Goal: Information Seeking & Learning: Learn about a topic

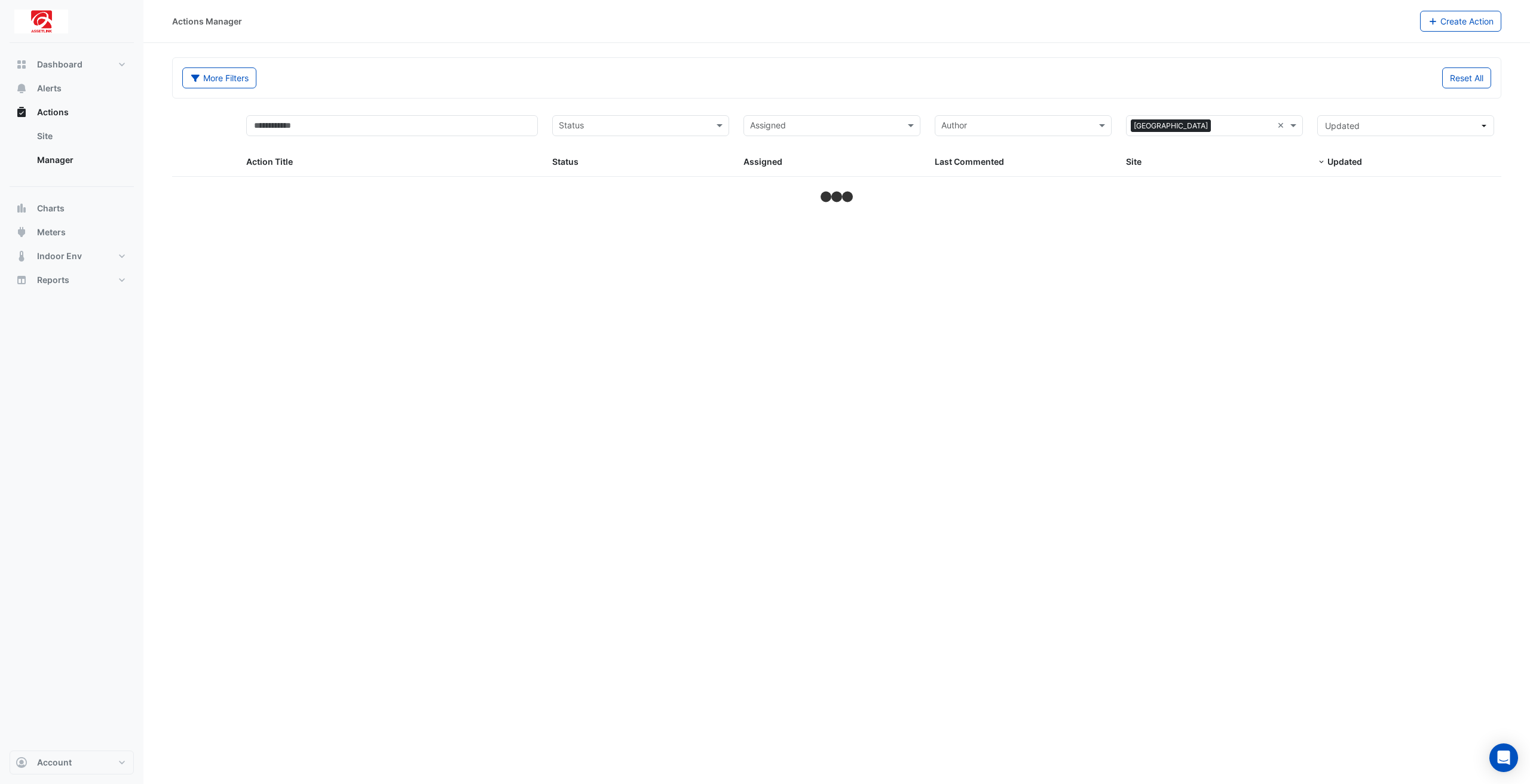
select select "**"
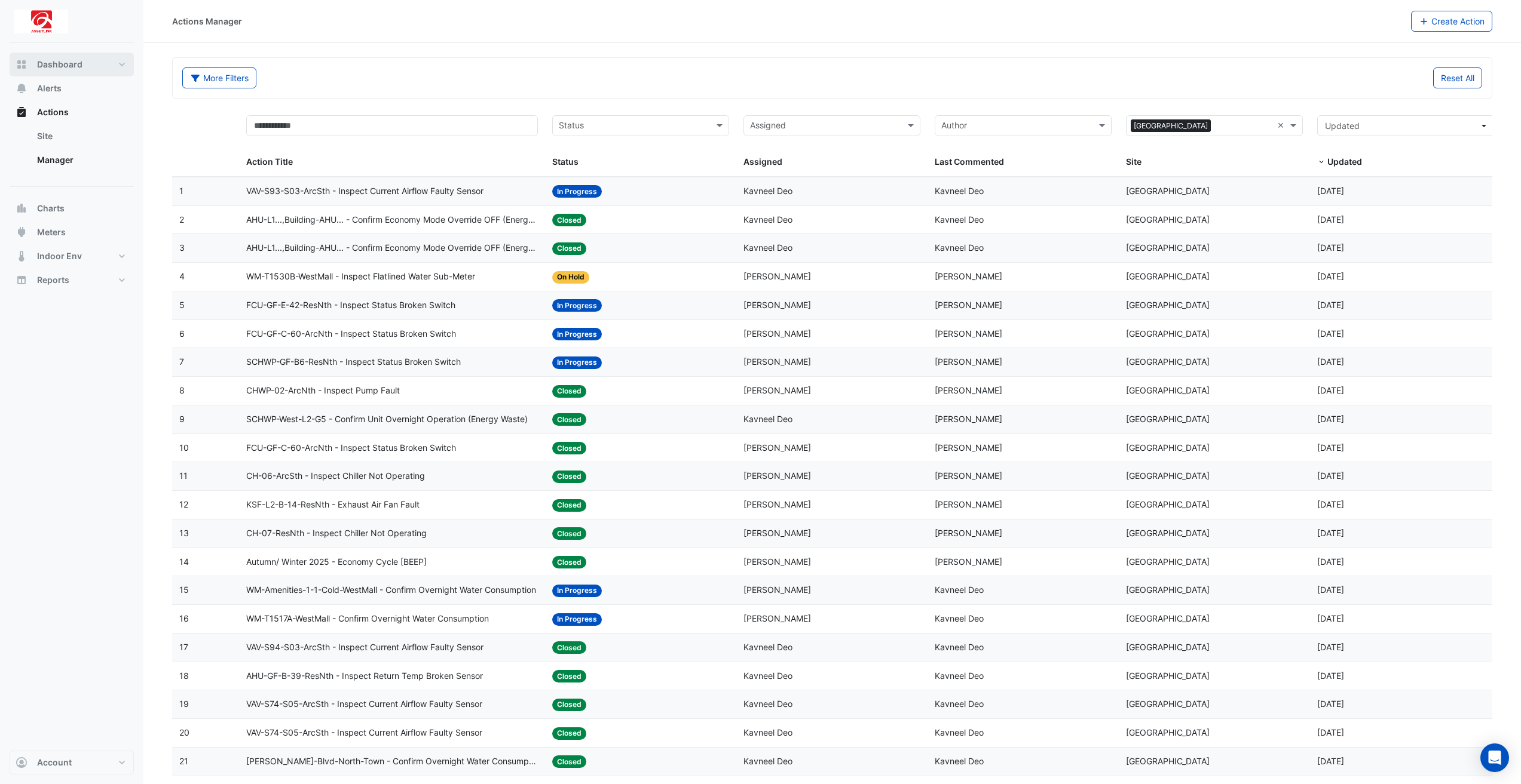
click at [92, 68] on button "Dashboard" at bounding box center [71, 65] width 124 height 24
select select "**"
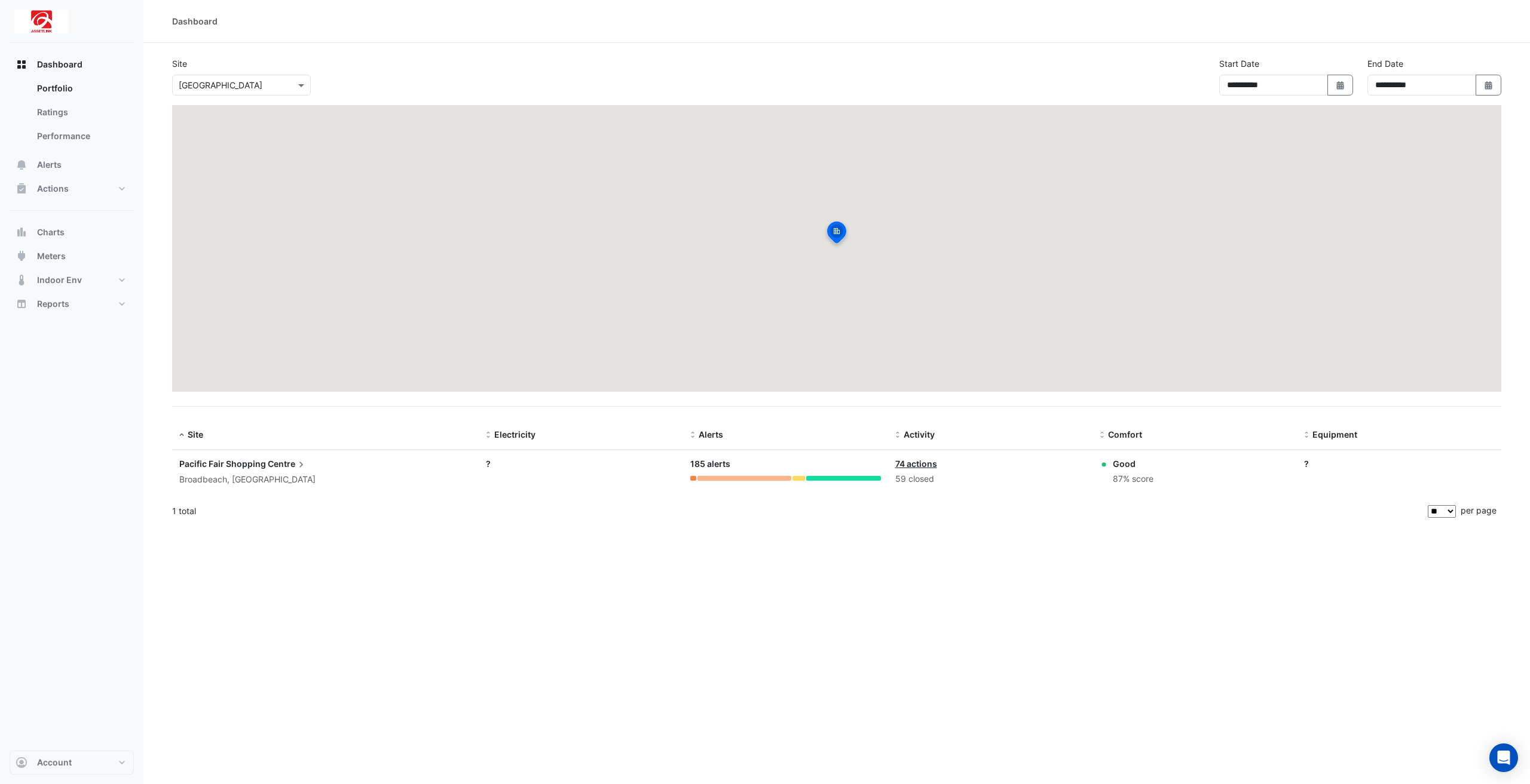
click at [207, 87] on input "text" at bounding box center [229, 85] width 101 height 13
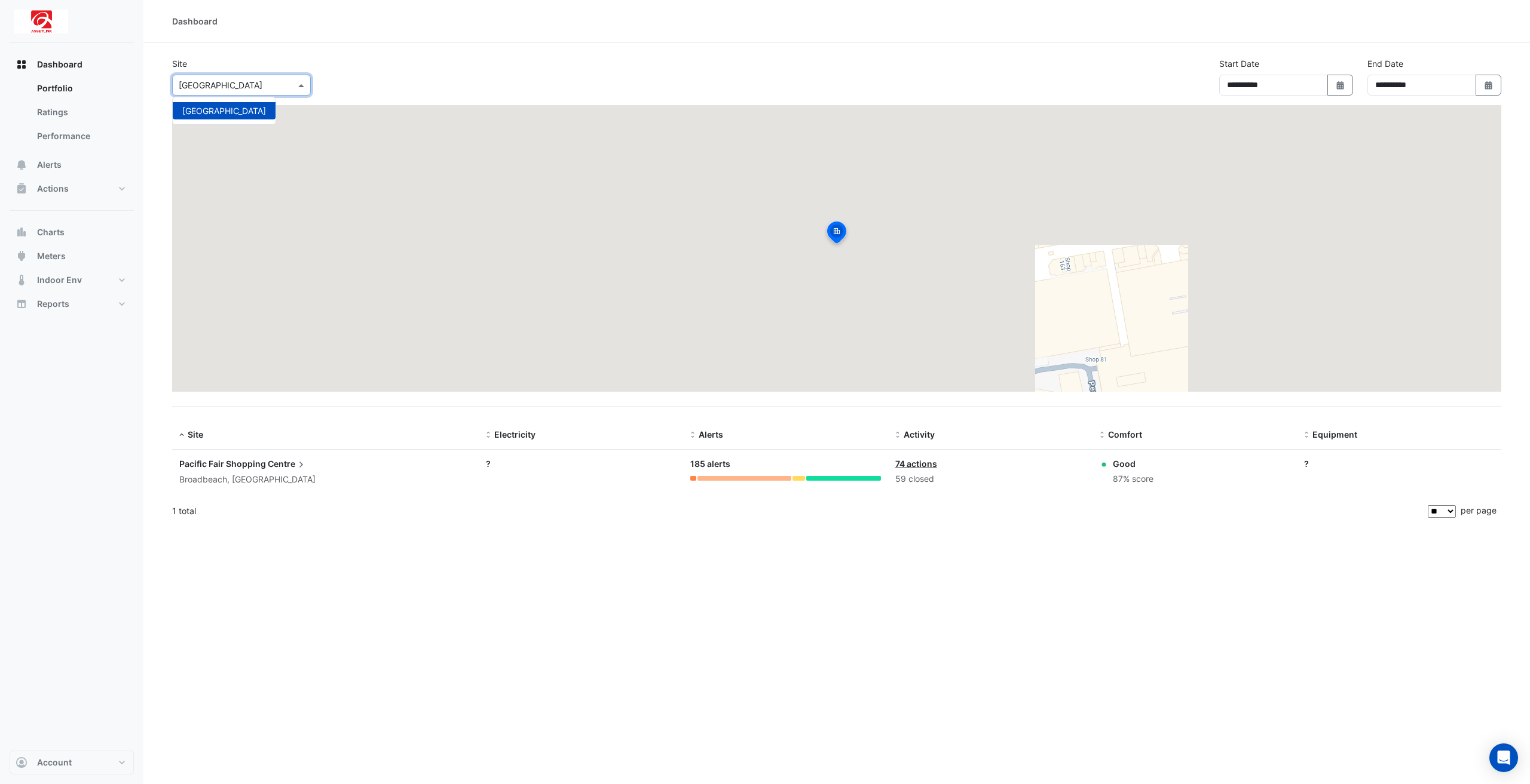
click at [207, 87] on input "text" at bounding box center [229, 85] width 101 height 13
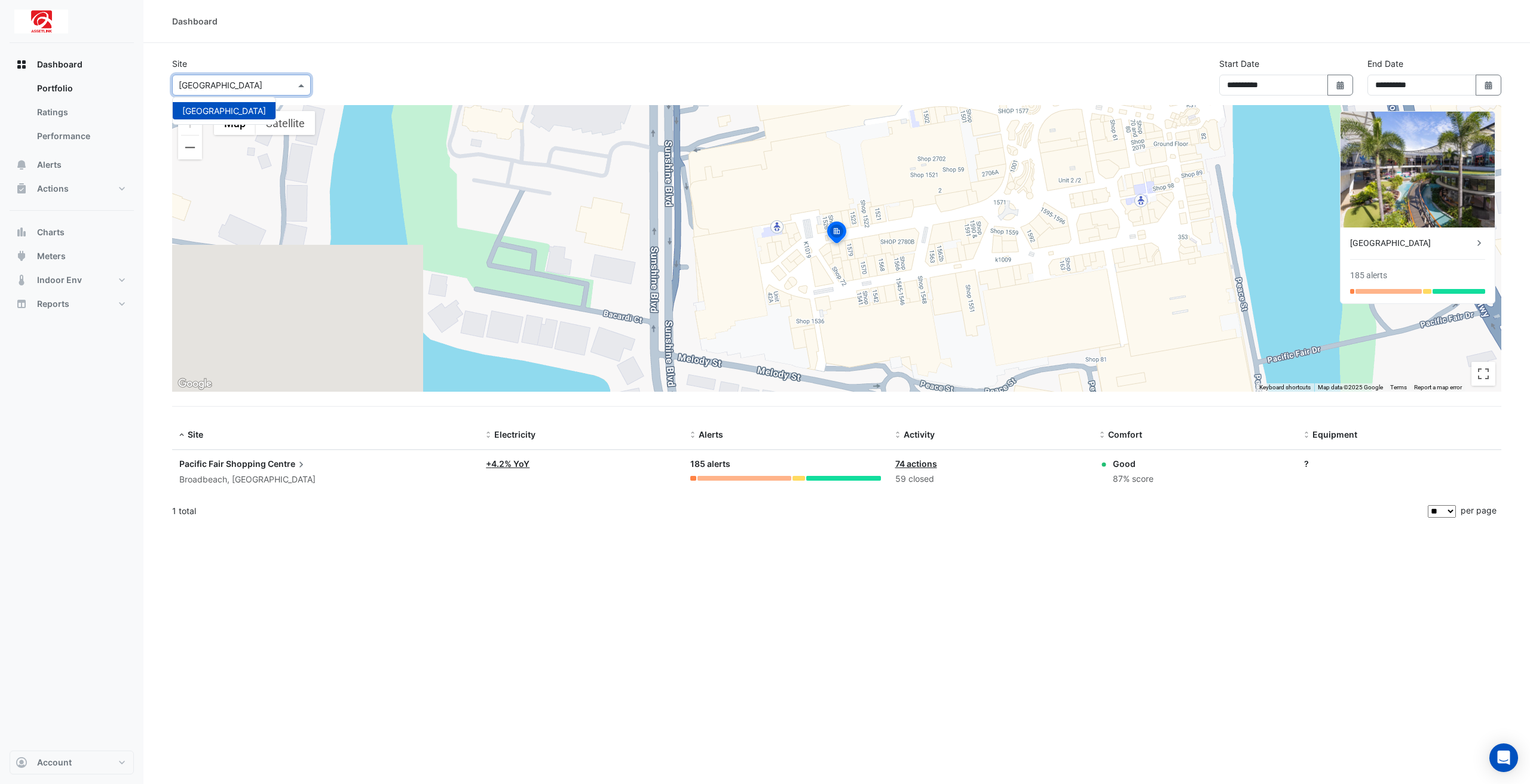
click at [90, 372] on div "Dashboard Portfolio Ratings Performance Alerts Actions Site Manager Charts" at bounding box center [71, 397] width 124 height 708
click at [82, 258] on button "Meters" at bounding box center [71, 256] width 124 height 24
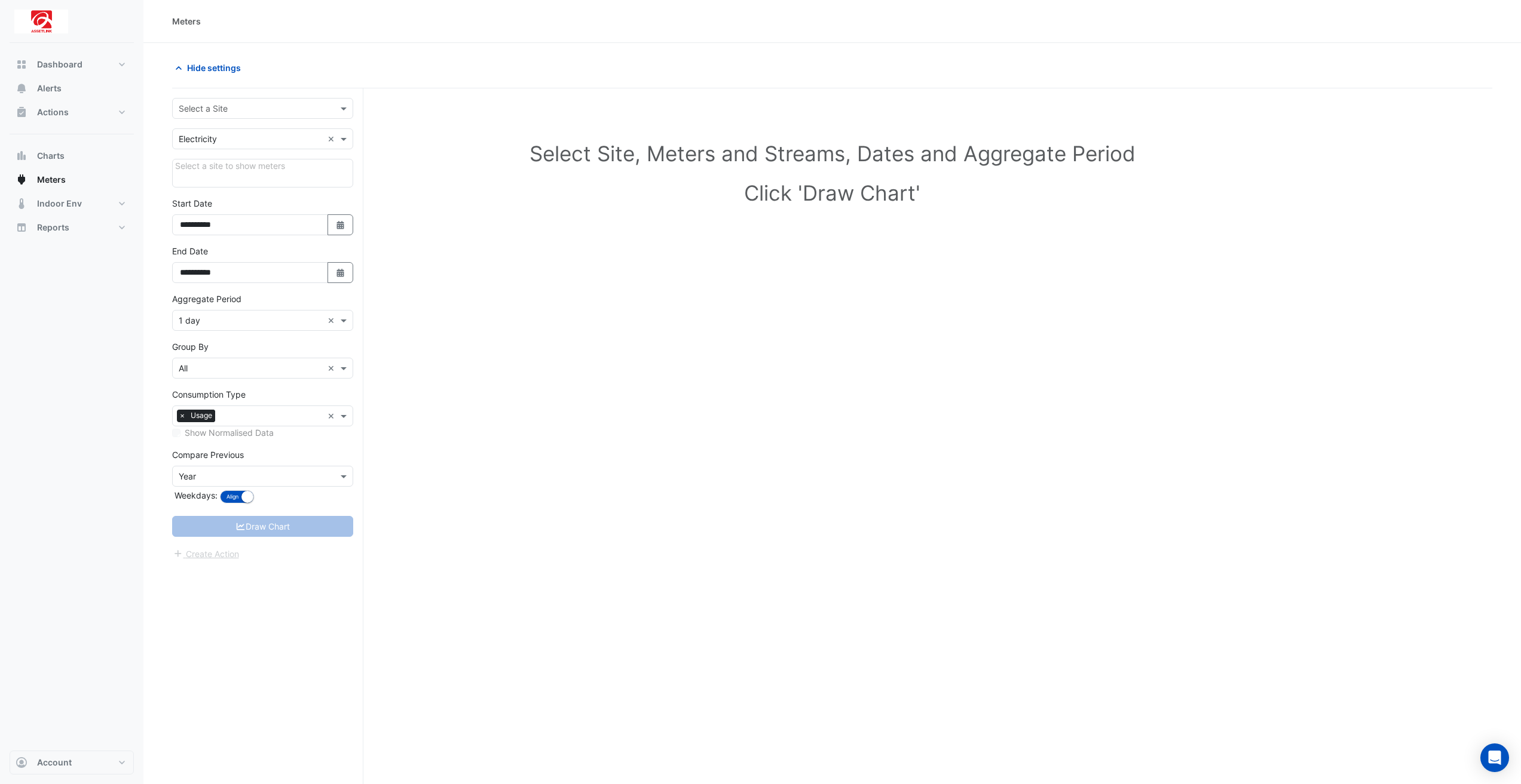
click at [206, 143] on input "text" at bounding box center [250, 139] width 144 height 13
click at [214, 199] on div "Water" at bounding box center [262, 200] width 179 height 17
click at [254, 108] on input "text" at bounding box center [250, 109] width 144 height 13
click at [254, 130] on span "Pacific Fair Shopping Centre" at bounding box center [224, 134] width 84 height 11
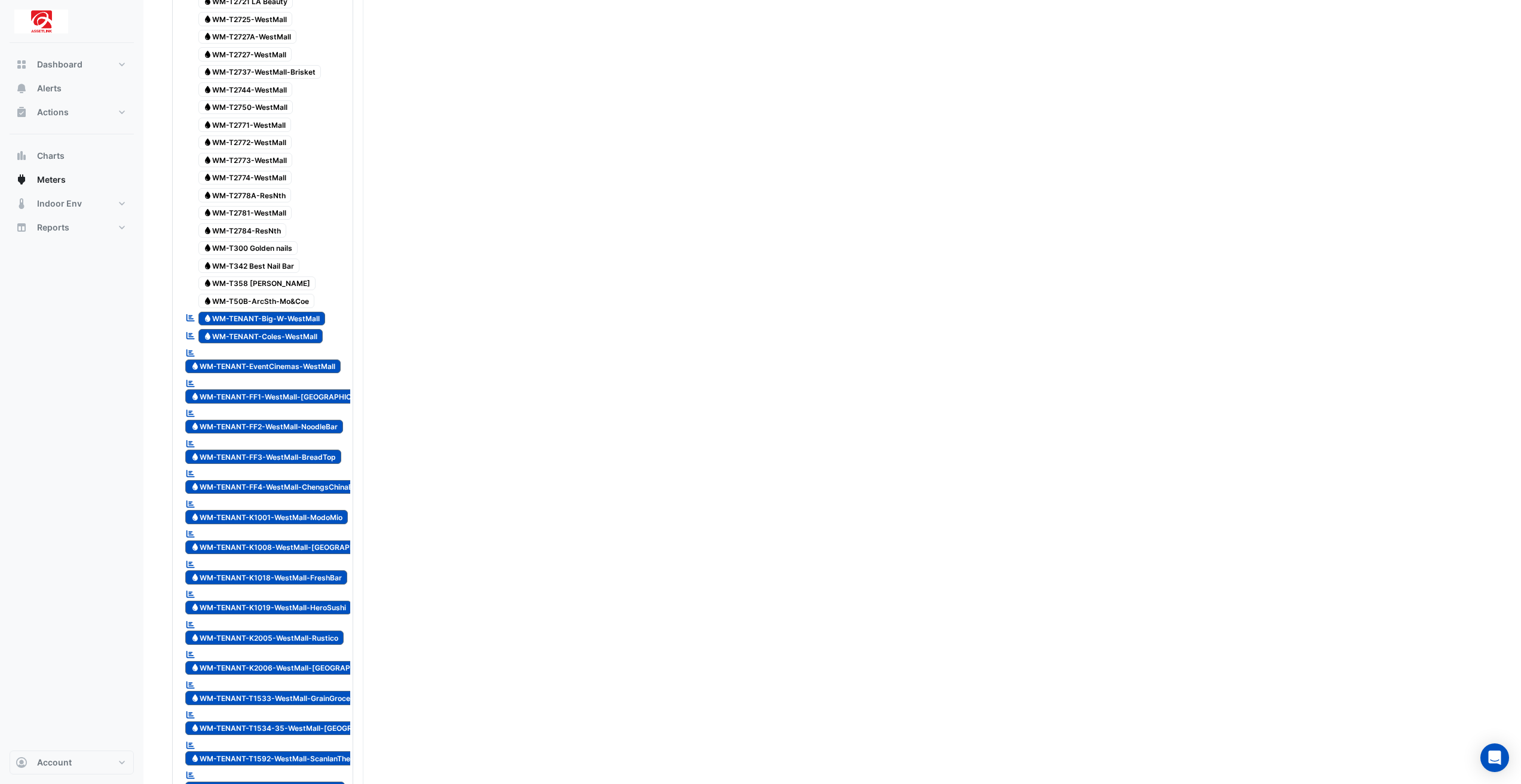
scroll to position [2091, 0]
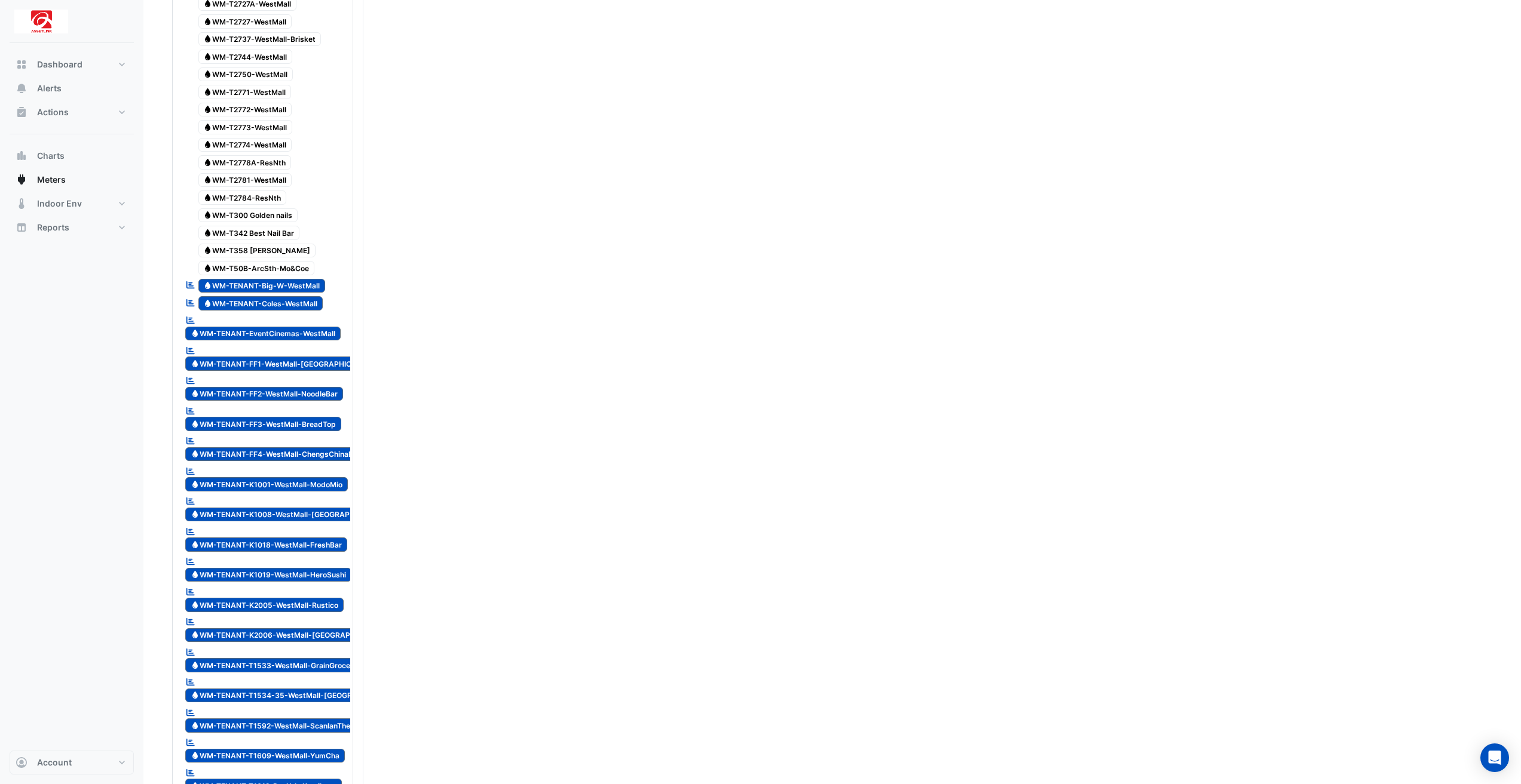
click at [297, 279] on span "Water WM-TENANT-Big-W-WestMall" at bounding box center [262, 285] width 127 height 14
click at [299, 296] on span "Water WM-TENANT-Coles-WestMall" at bounding box center [260, 303] width 124 height 14
click at [296, 327] on span "Water WM-TENANT-EventCinemas-WestMall" at bounding box center [262, 334] width 155 height 14
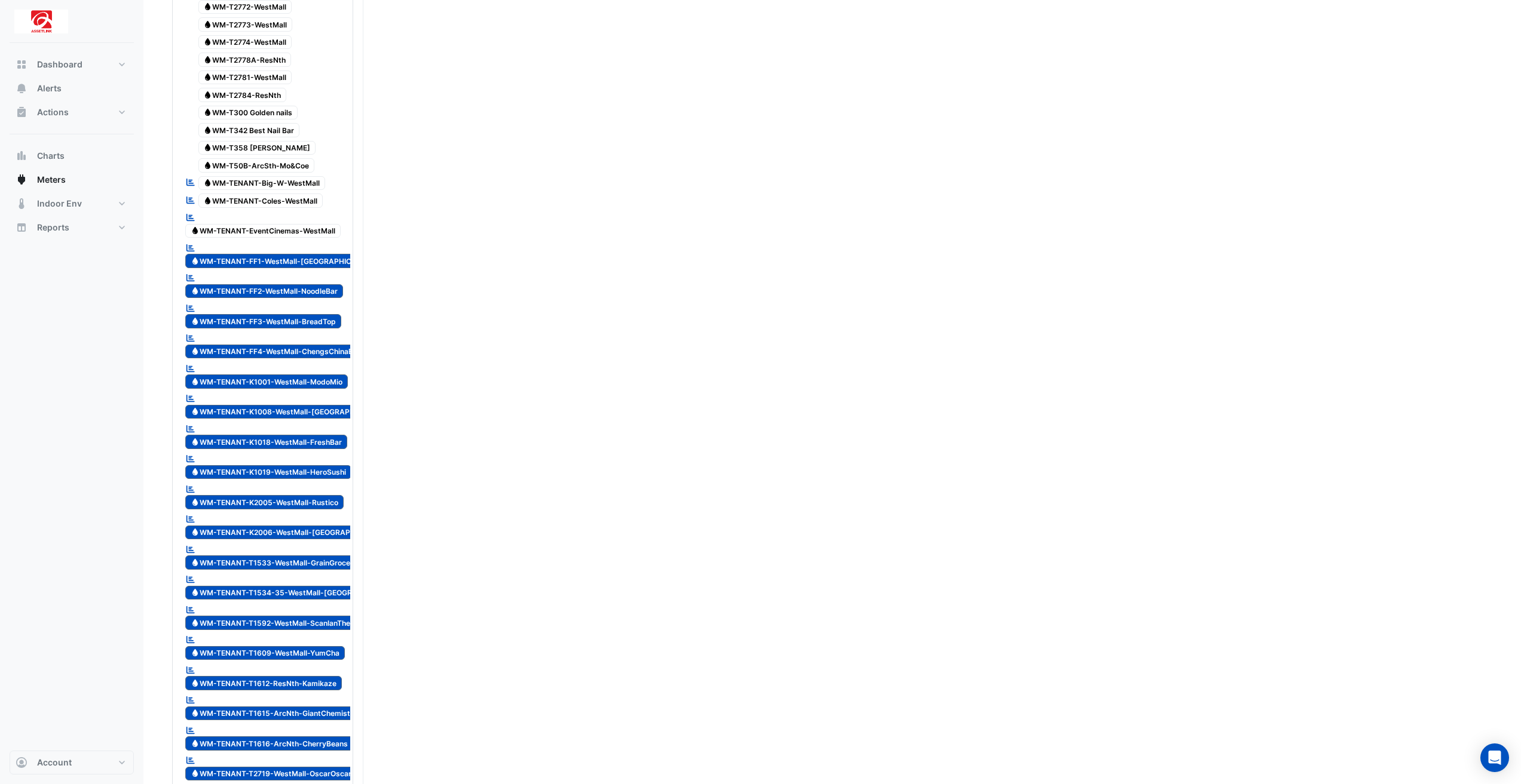
scroll to position [2210, 0]
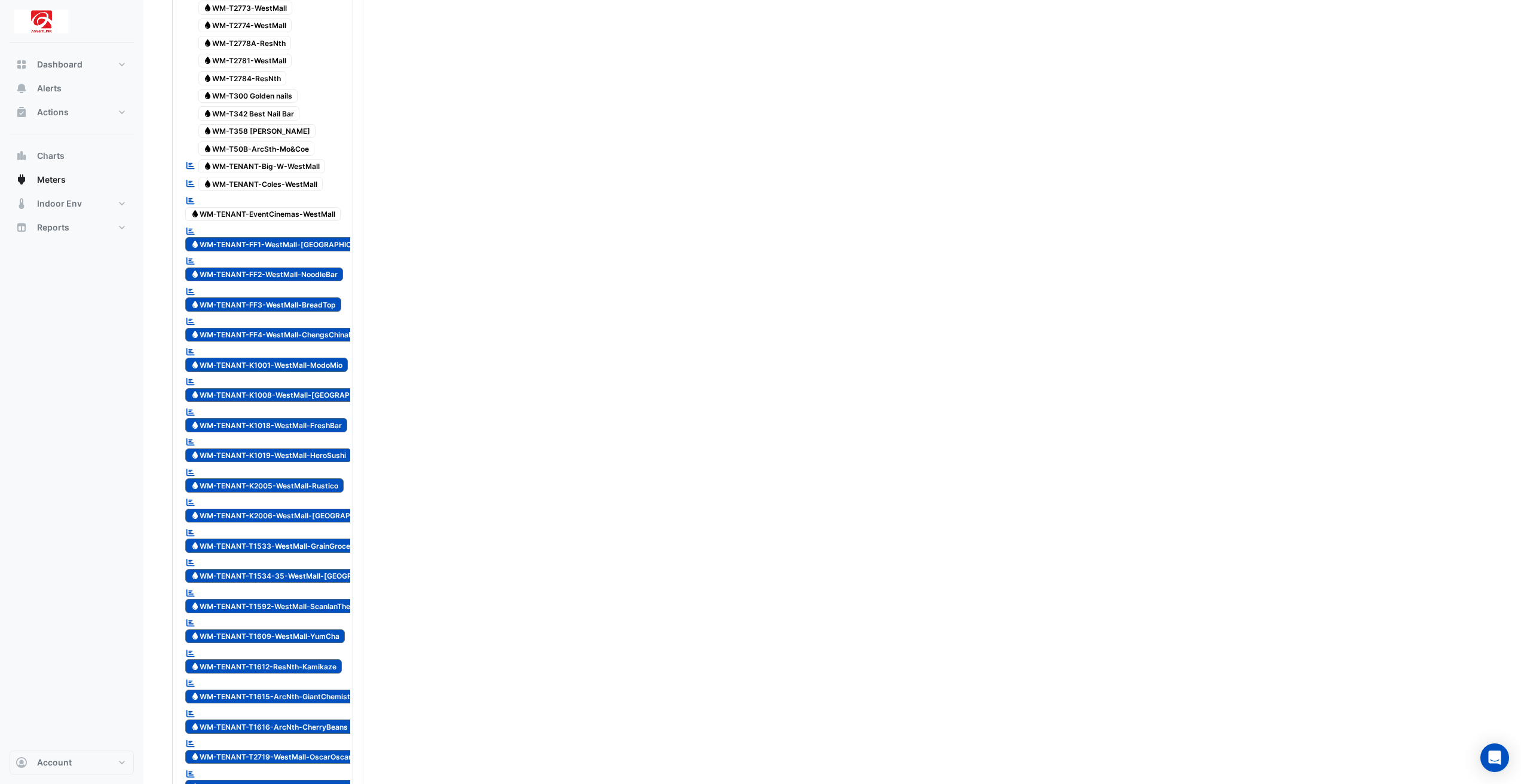
click at [301, 237] on span "Water WM-TENANT-FF1-WestMall-HakatayaRamen" at bounding box center [284, 244] width 198 height 14
click at [299, 283] on div at bounding box center [263, 283] width 176 height 1
click at [304, 268] on span "Water WM-TENANT-FF2-WestMall-NoodleBar" at bounding box center [264, 275] width 158 height 14
click at [293, 297] on span "Water WM-TENANT-FF3-WestMall-BreadTop" at bounding box center [263, 304] width 156 height 14
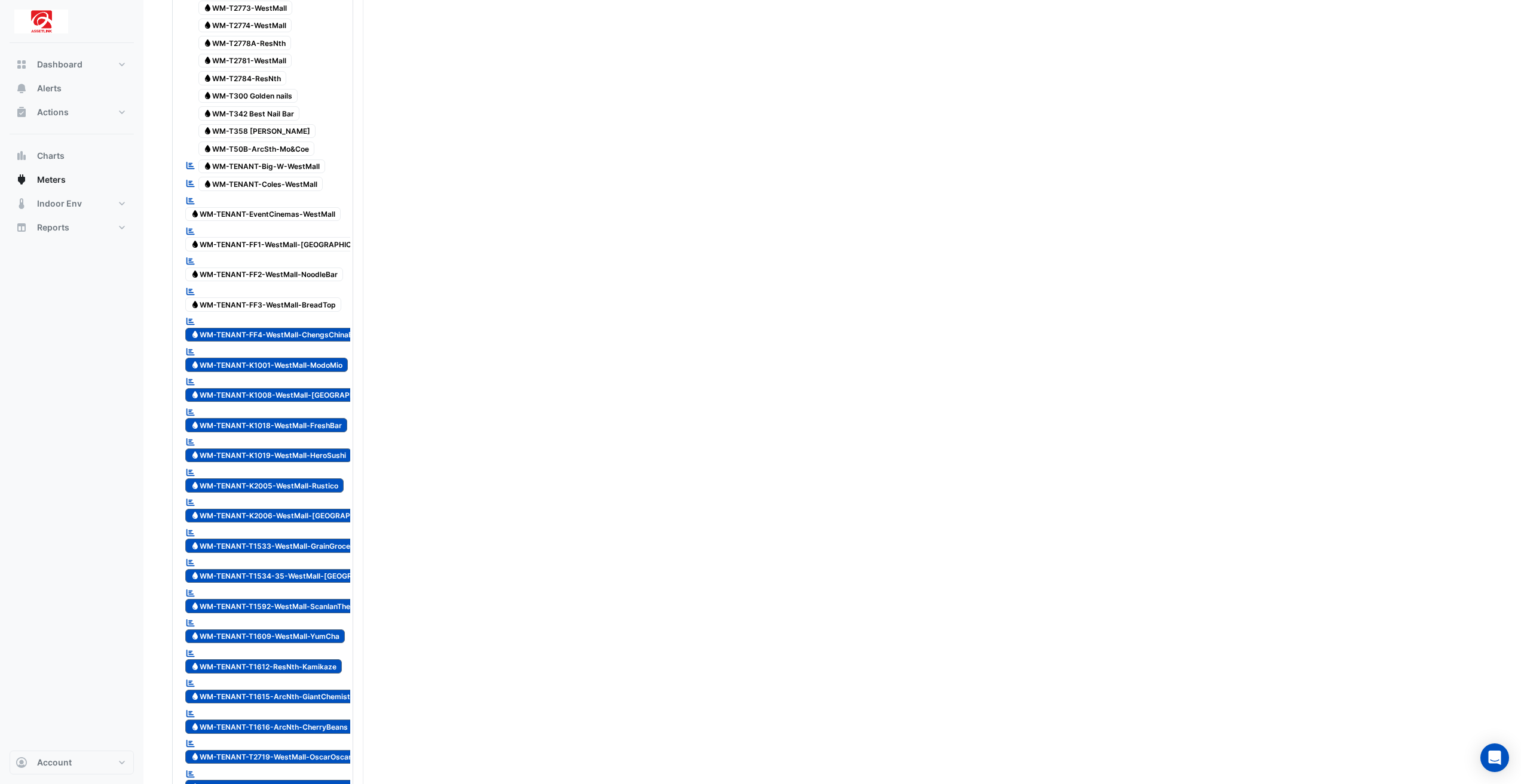
click at [304, 328] on span "Water WM-TENANT-FF4-WestMall-ChengsChinaBar" at bounding box center [275, 335] width 180 height 14
click at [325, 358] on span "Water WM-TENANT-K1001-WestMall-ModoMio" at bounding box center [266, 365] width 162 height 14
click at [320, 389] on span "Water WM-TENANT-K1008-WestMall-Oakberry" at bounding box center [289, 395] width 208 height 14
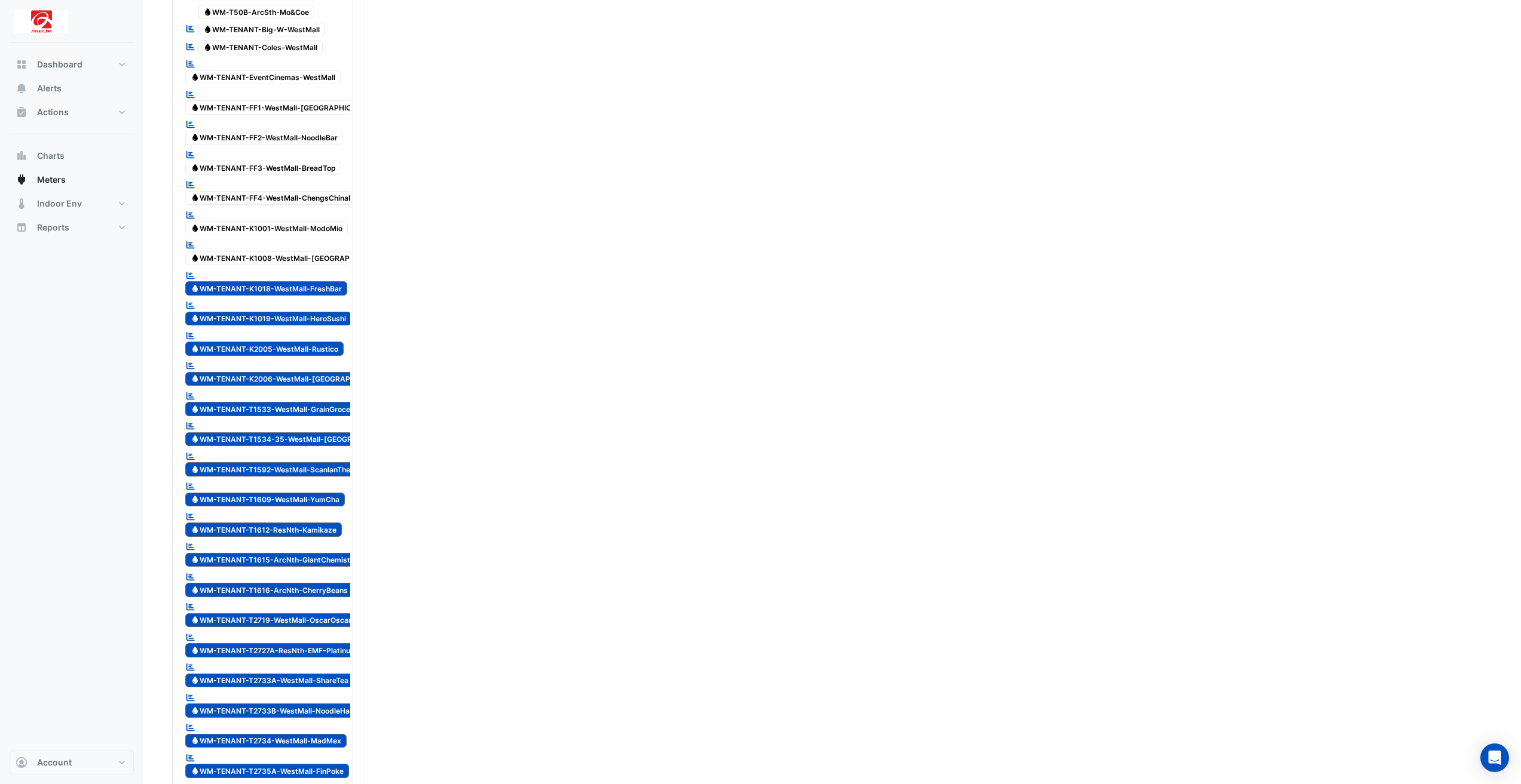
scroll to position [2449, 0]
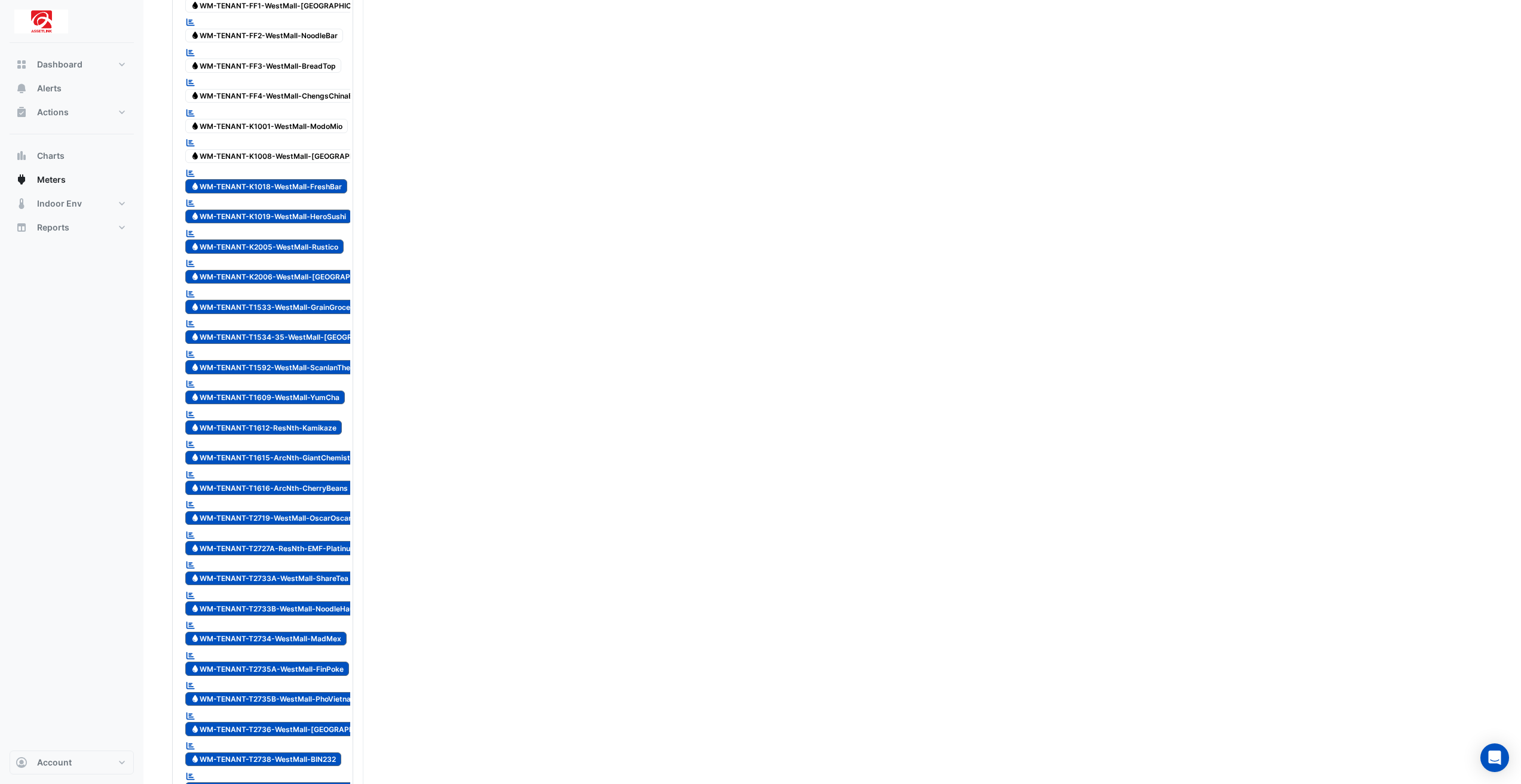
click at [324, 179] on span "Water WM-TENANT-K1018-WestMall-FreshBar" at bounding box center [266, 186] width 162 height 14
click at [329, 209] on span "Water WM-TENANT-K1019-WestMall-HeroSushi" at bounding box center [268, 216] width 166 height 14
click at [339, 239] on span "Water WM-TENANT-K2005-WestMall-Rustico" at bounding box center [264, 246] width 158 height 14
click at [343, 270] on span "Water WM-TENANT-K2006-WestMall-CocoCobana" at bounding box center [289, 277] width 209 height 14
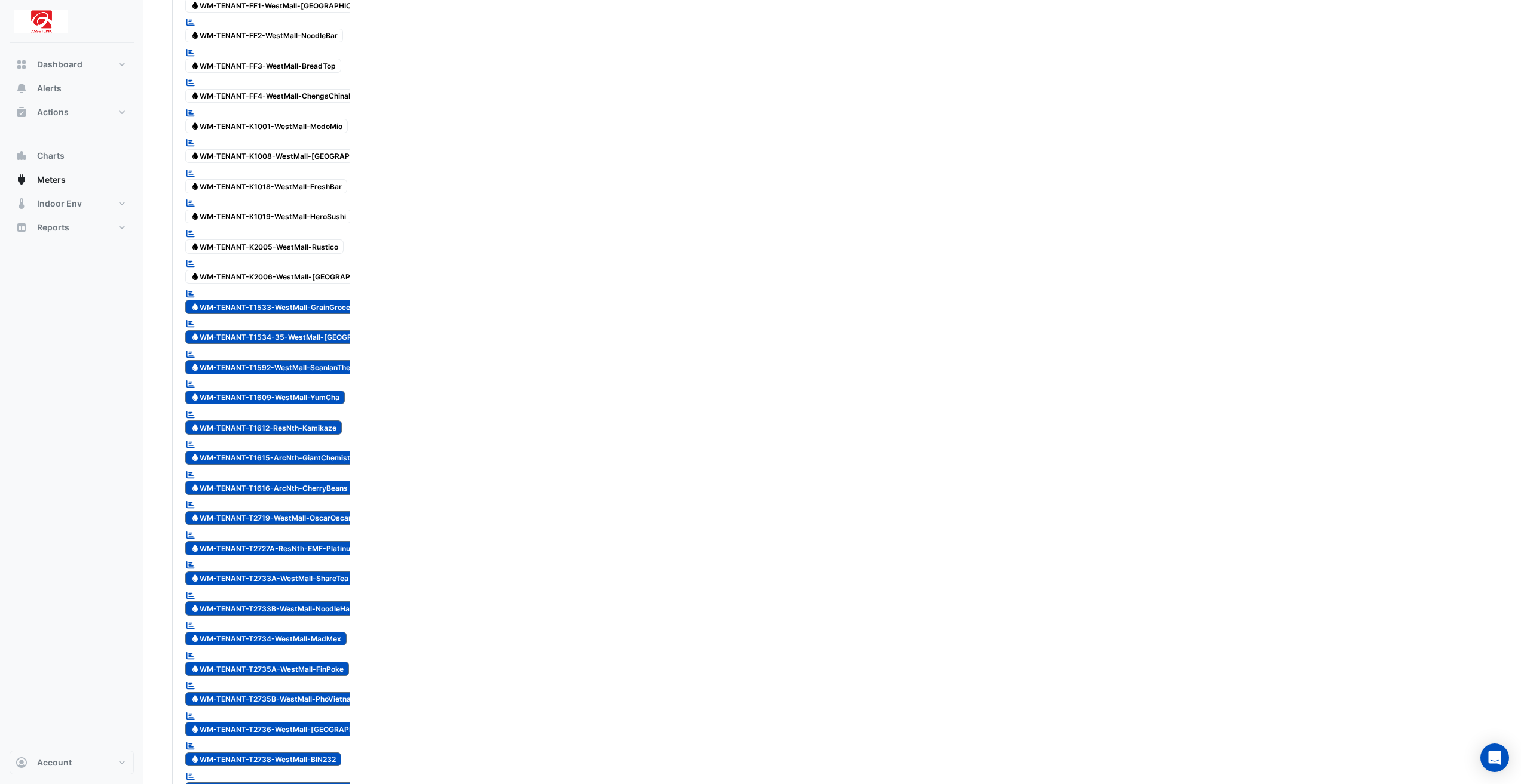
click at [331, 300] on span "Water WM-TENANT-T1533-WestMall-GrainGrocer" at bounding box center [272, 307] width 174 height 14
click at [341, 331] on span "Water WM-TENANT-T1534-35-WestMall-SaltandSmokeButcher" at bounding box center [295, 338] width 221 height 14
click at [332, 361] on span "Water WM-TENANT-T1592-WestMall-ScanlanTheodore" at bounding box center [281, 367] width 191 height 14
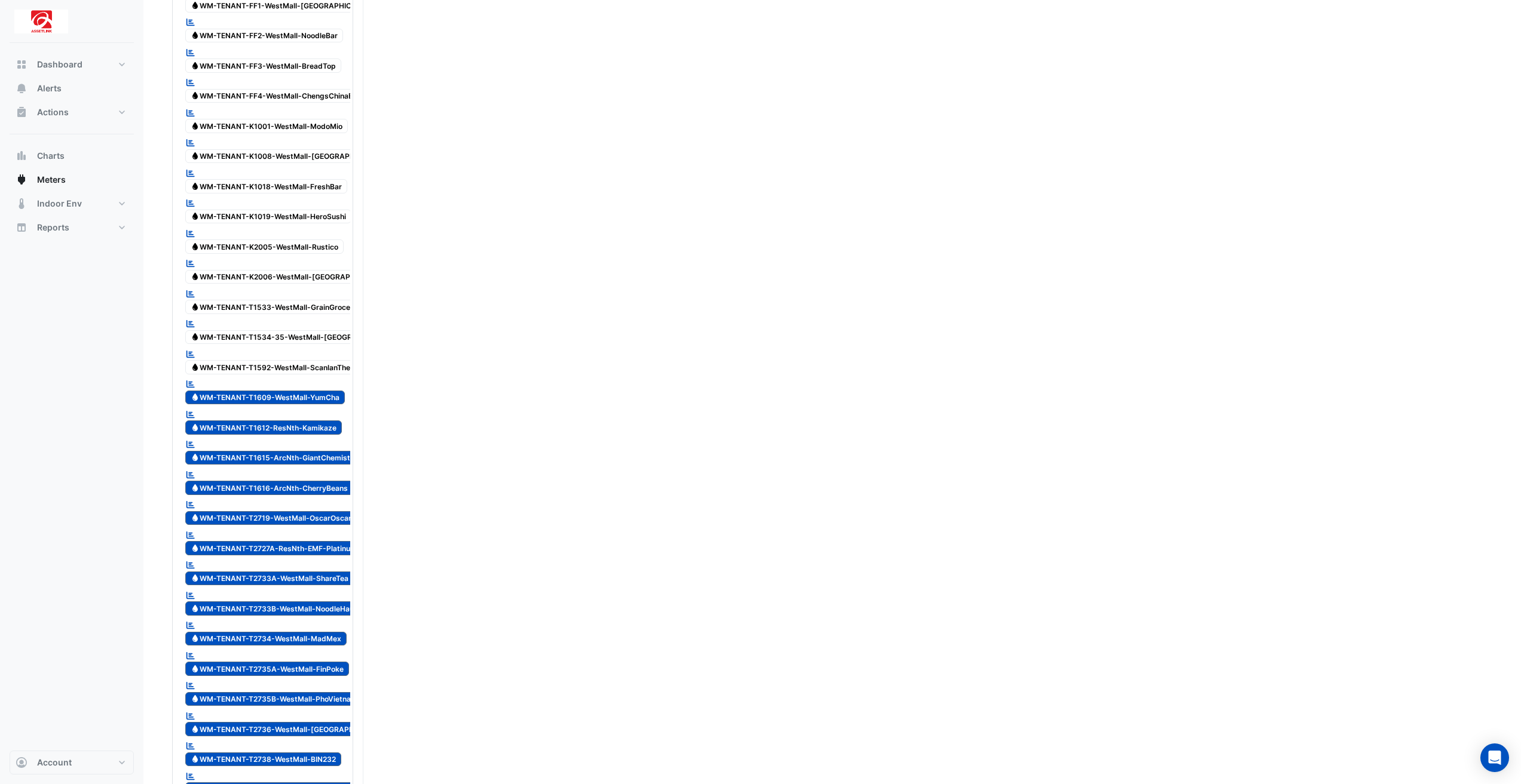
click at [323, 391] on span "Water WM-TENANT-T1609-WestMall-YumCha" at bounding box center [264, 397] width 159 height 14
click at [323, 420] on span "Water WM-TENANT-T1612-ResNth-Kamikaze" at bounding box center [263, 427] width 156 height 14
click at [319, 451] on span "Water WM-TENANT-T1615-ArcNth-GiantChemist" at bounding box center [270, 458] width 171 height 14
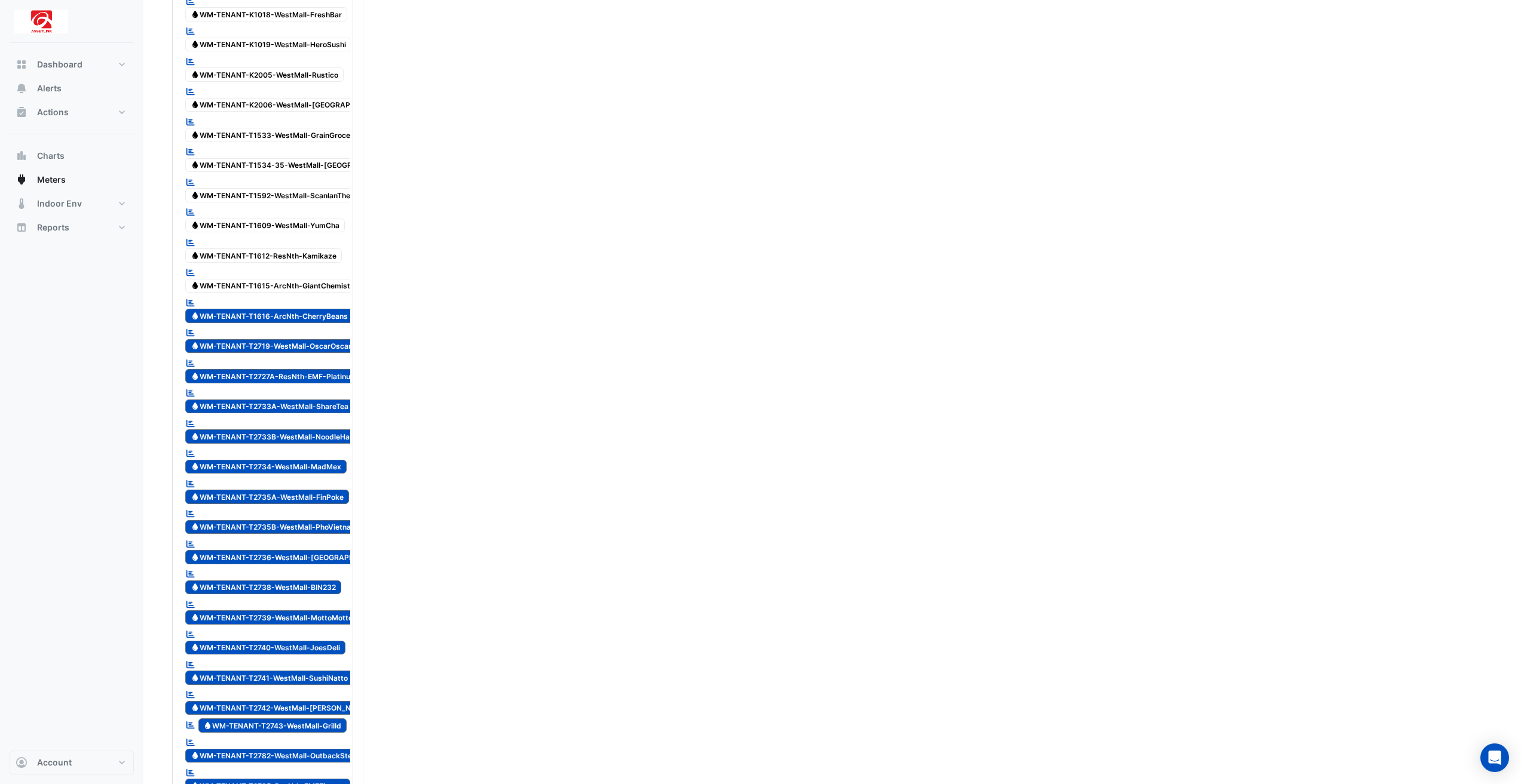
scroll to position [2629, 0]
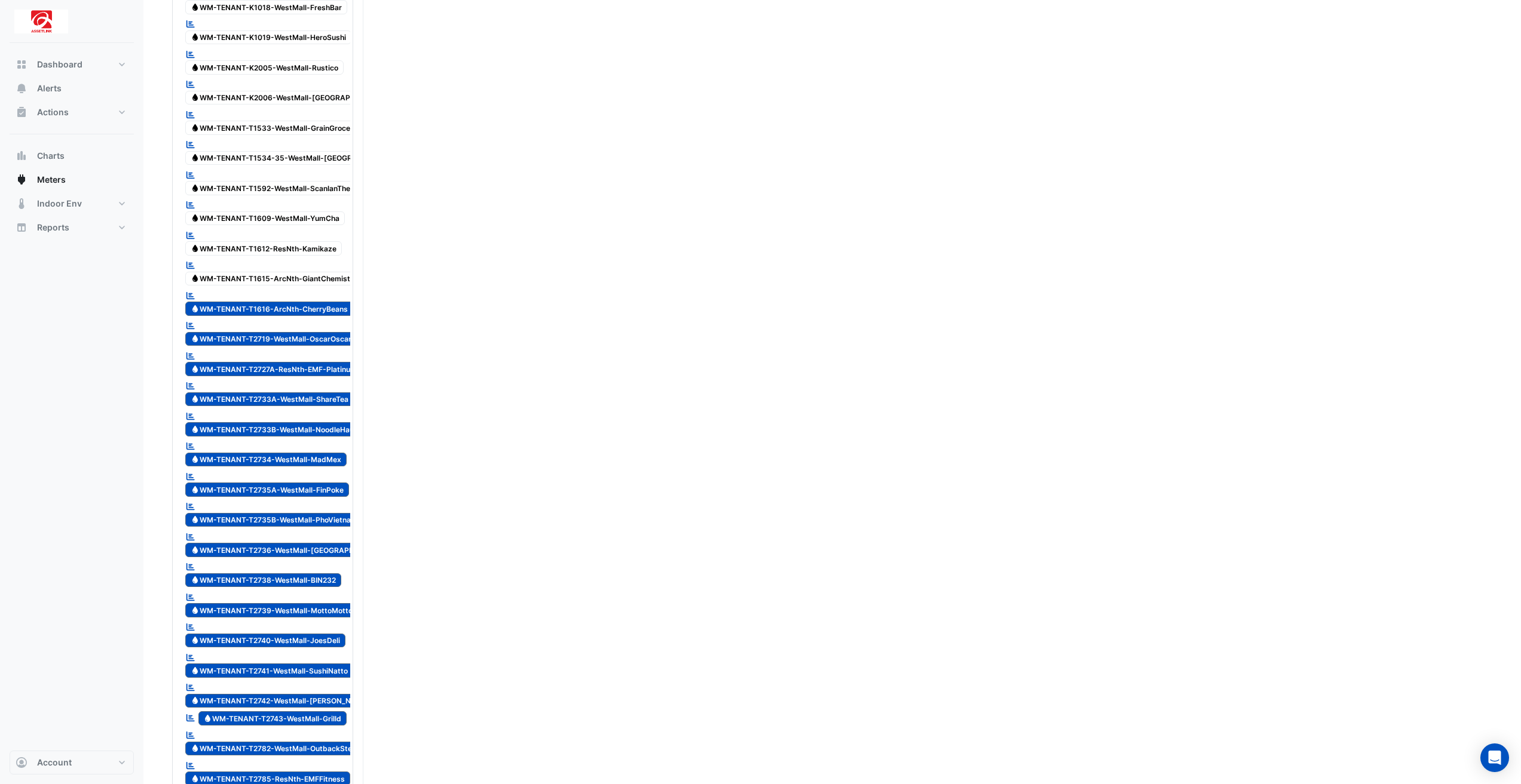
click at [317, 302] on span "Water WM-TENANT-T1616-ArcNth-CherryBeans" at bounding box center [269, 309] width 168 height 14
click at [318, 332] on span "Water WM-TENANT-T2719-WestMall-OscarOscar" at bounding box center [271, 338] width 172 height 14
click at [316, 362] on span "Water WM-TENANT-T2727A-ResNth-EMF-Platinum" at bounding box center [273, 368] width 177 height 14
click at [313, 392] on span "Water WM-TENANT-T2733A-WestMall-ShareTea" at bounding box center [269, 399] width 169 height 14
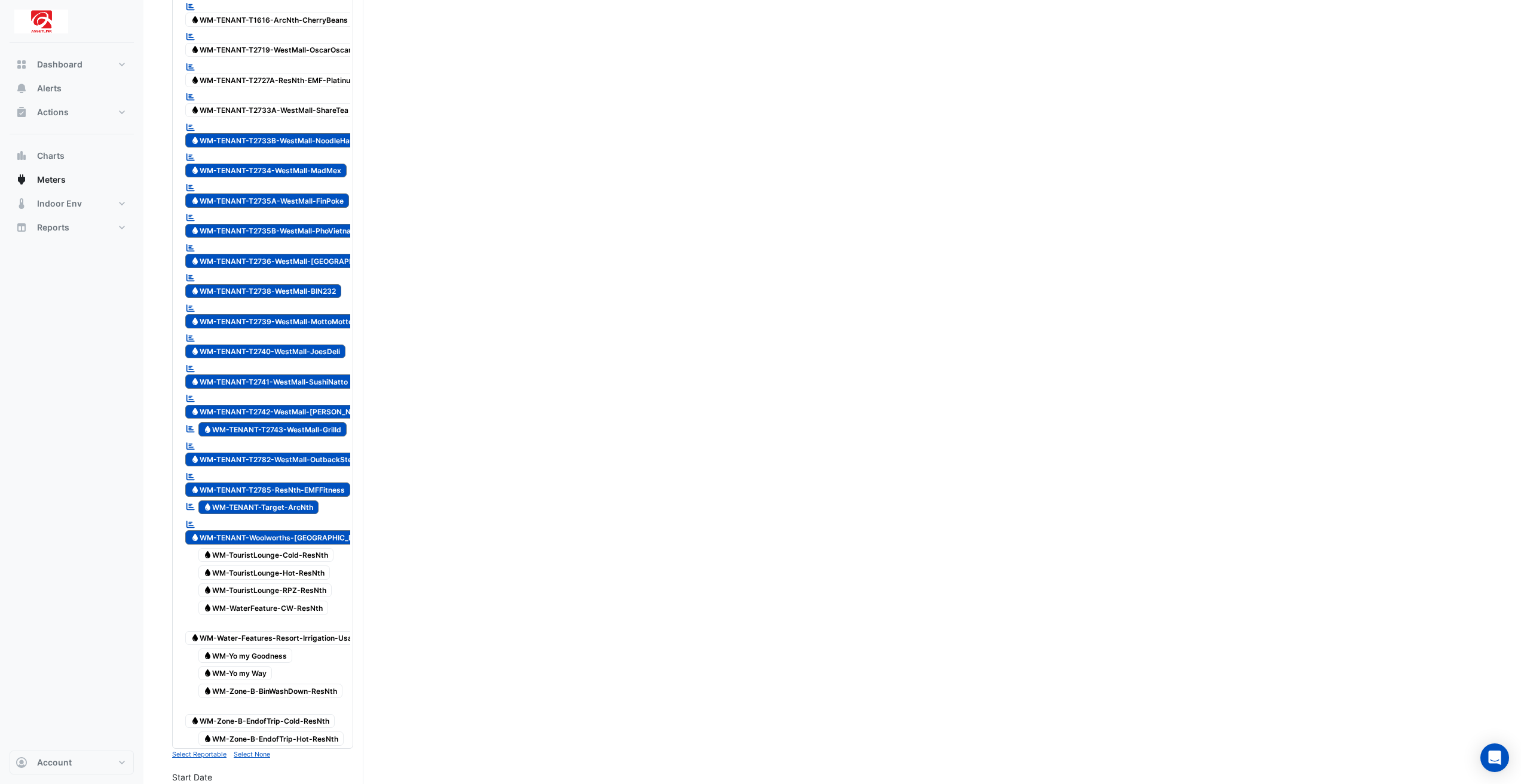
scroll to position [2927, 0]
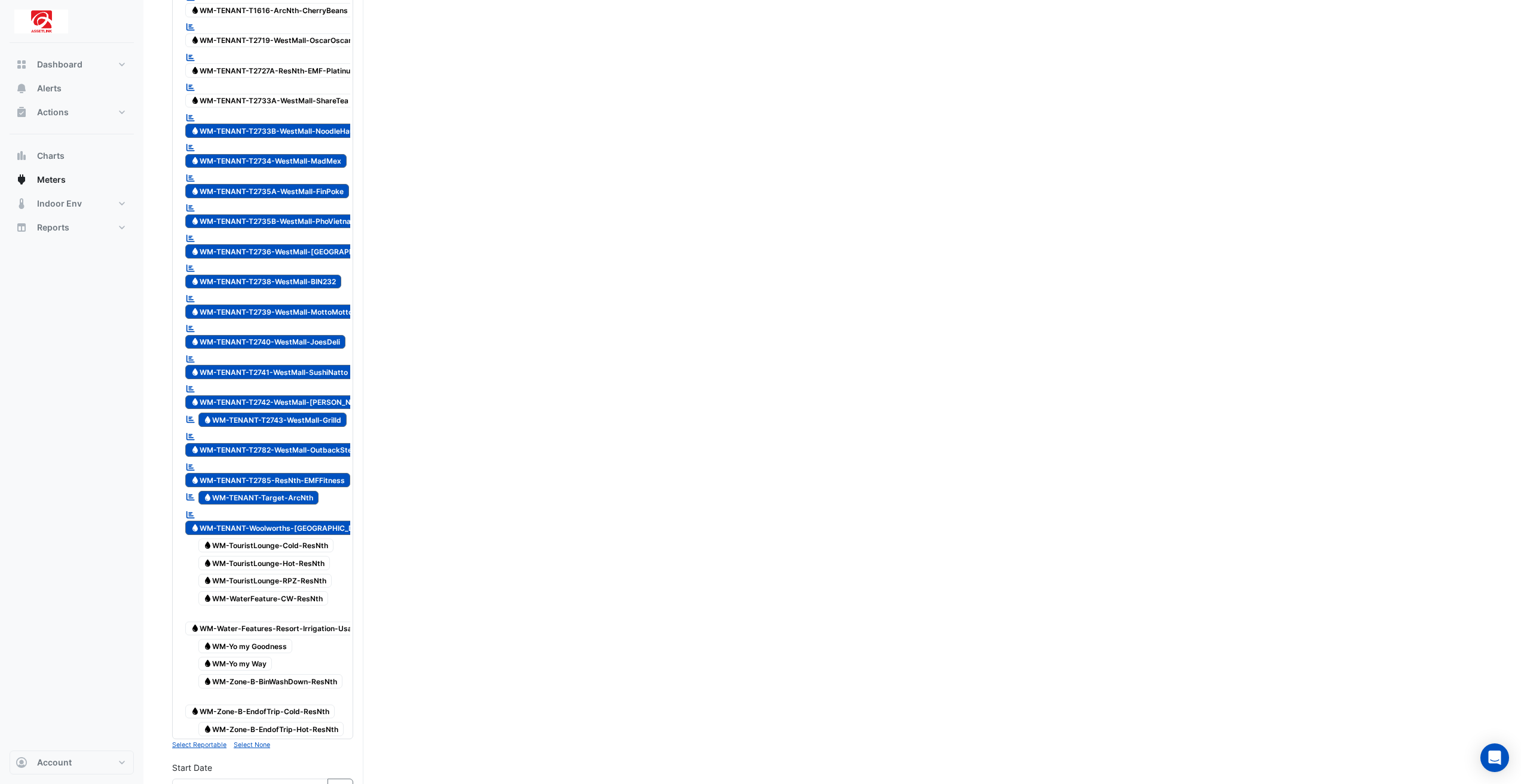
click at [327, 123] on span "Water WM-TENANT-T2733B-WestMall-NoodleHaus" at bounding box center [274, 130] width 178 height 14
click at [329, 141] on div "Reportable Water WM-TENANT-T2734-WestMall-MadMex" at bounding box center [266, 155] width 168 height 29
click at [324, 184] on span "Water WM-TENANT-T2735A-WestMall-FinPoke" at bounding box center [267, 191] width 164 height 14
click at [325, 214] on span "Water WM-TENANT-T2735B-WestMall-PhoVietnamese" at bounding box center [280, 221] width 190 height 14
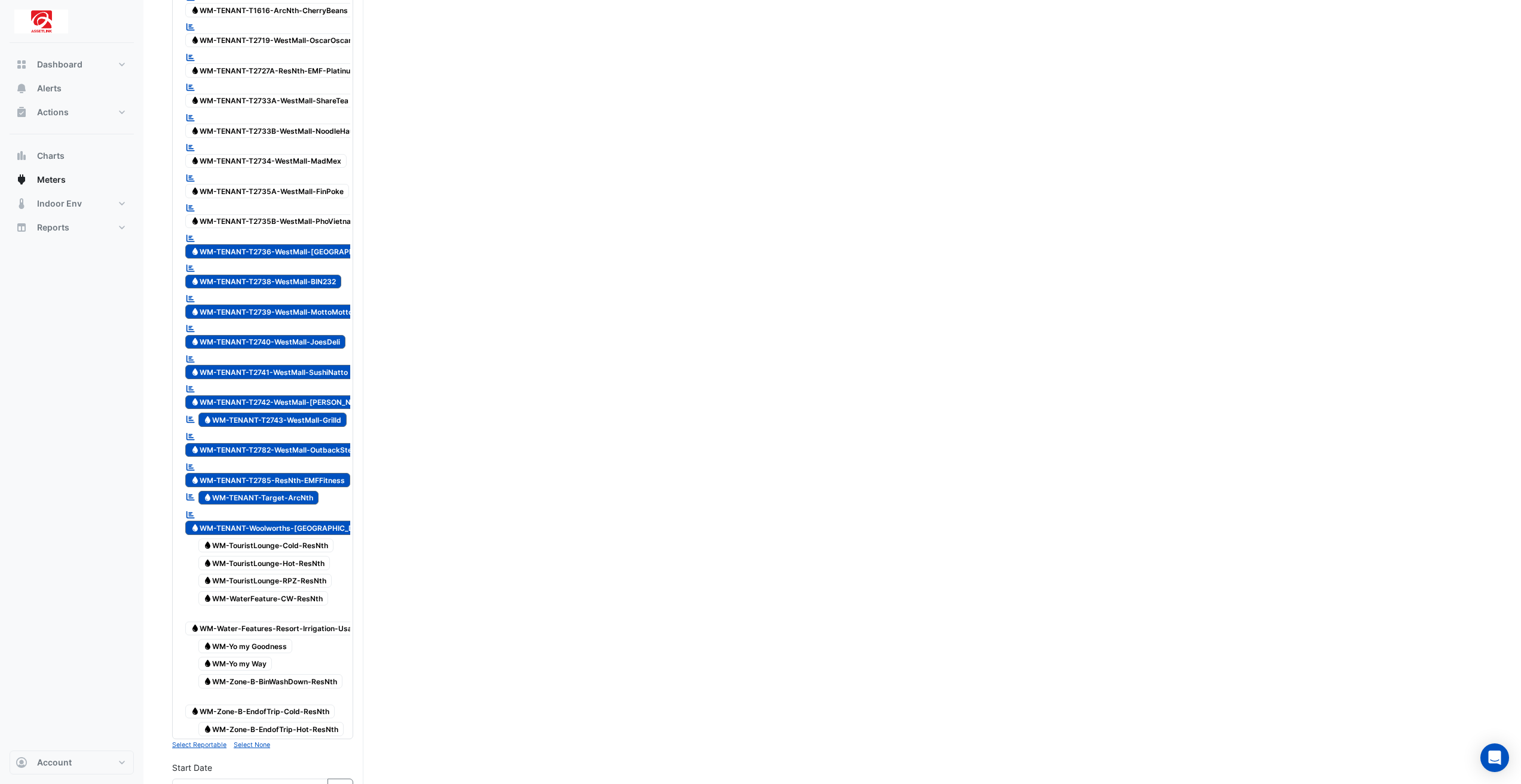
click at [332, 244] on span "Water WM-TENANT-T2736-WestMall-Chongco" at bounding box center [289, 251] width 208 height 14
click at [329, 275] on span "Water WM-TENANT-T2738-WestMall-BIN232" at bounding box center [263, 282] width 156 height 14
click at [314, 305] on span "Water WM-TENANT-T2739-WestMall-MottoMotto" at bounding box center [271, 311] width 173 height 14
click at [318, 336] on span "Water WM-TENANT-T2740-WestMall-JoesDeli" at bounding box center [265, 342] width 160 height 14
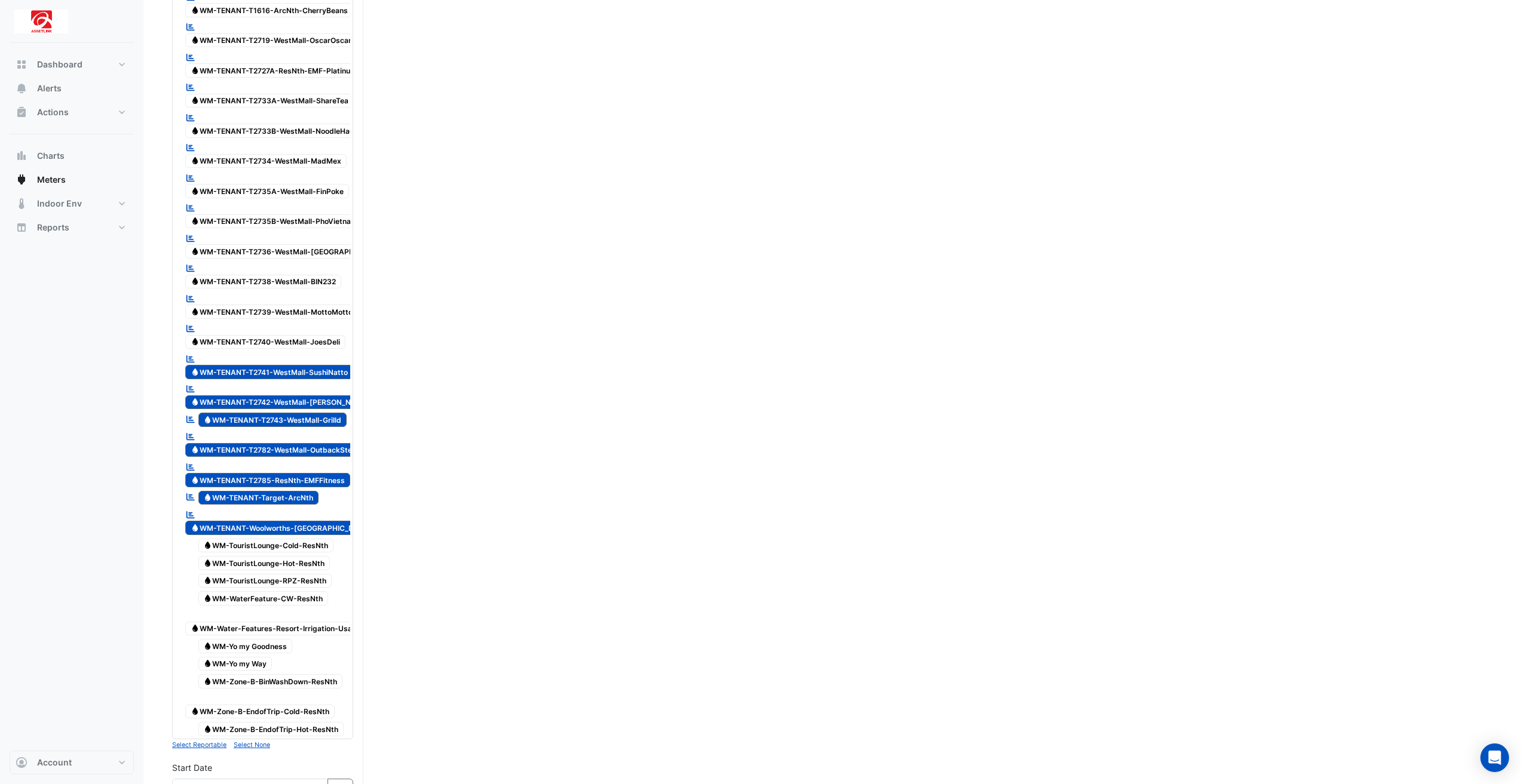
click at [311, 355] on div "Reportable Water WM-TENANT-T2741-WestMall-SushiNatto" at bounding box center [269, 365] width 174 height 29
click at [307, 395] on span "Water WM-TENANT-T2742-WestMall-Schnitz" at bounding box center [280, 402] width 190 height 14
click at [307, 413] on span "Water WM-TENANT-T2743-WestMall-Grilld" at bounding box center [273, 419] width 149 height 14
click at [292, 444] on span "Water WM-TENANT-T2782-WestMall-OutbackSteakhouse" at bounding box center [285, 450] width 202 height 14
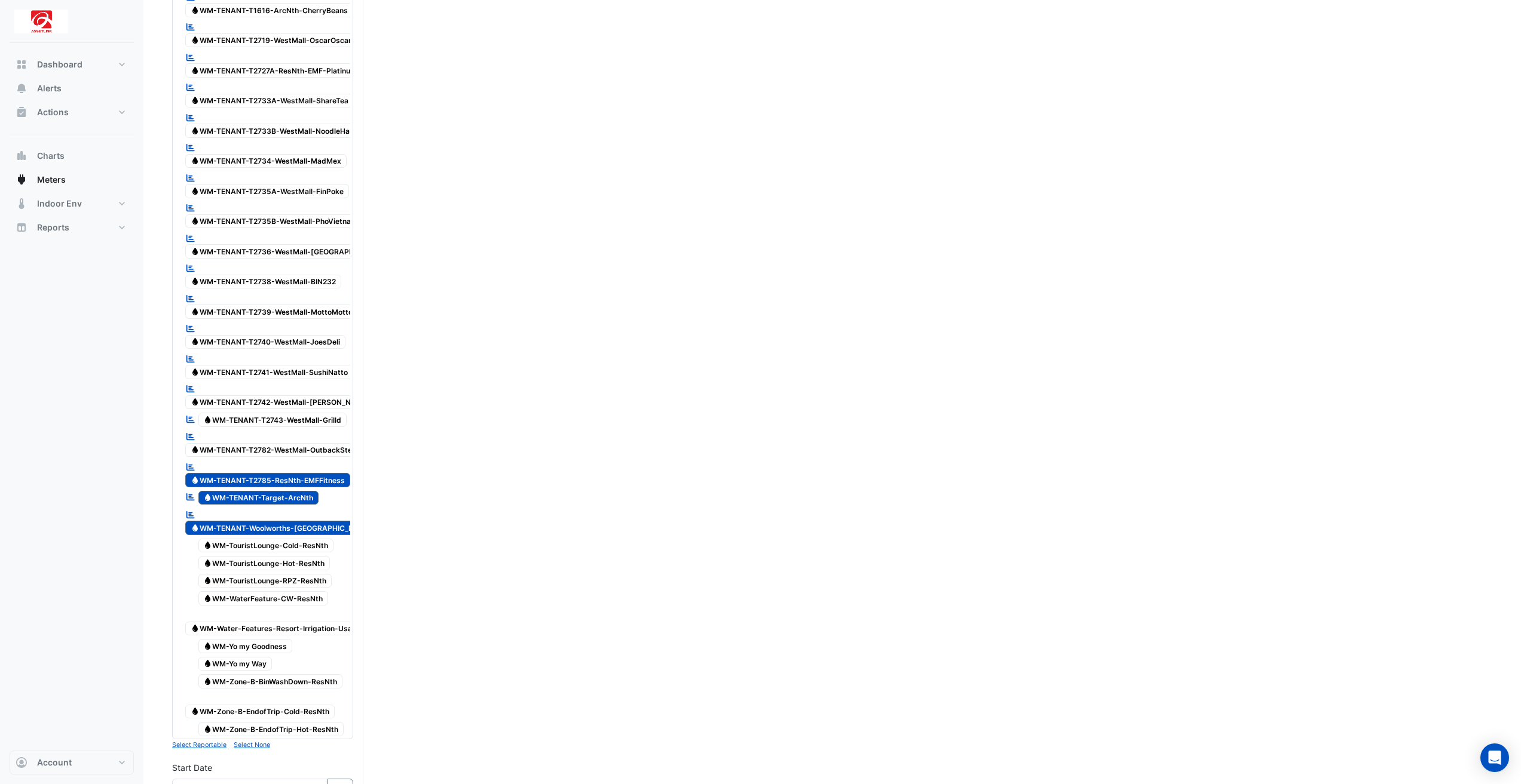
click at [291, 473] on span "Water WM-TENANT-T2785-ResNth-EMFFitness" at bounding box center [267, 480] width 165 height 14
click at [293, 491] on span "Water WM-TENANT-Target-ArcNth" at bounding box center [258, 498] width 121 height 14
click at [286, 521] on span "Water WM-TENANT-Woolworths-WestMall" at bounding box center [281, 527] width 191 height 14
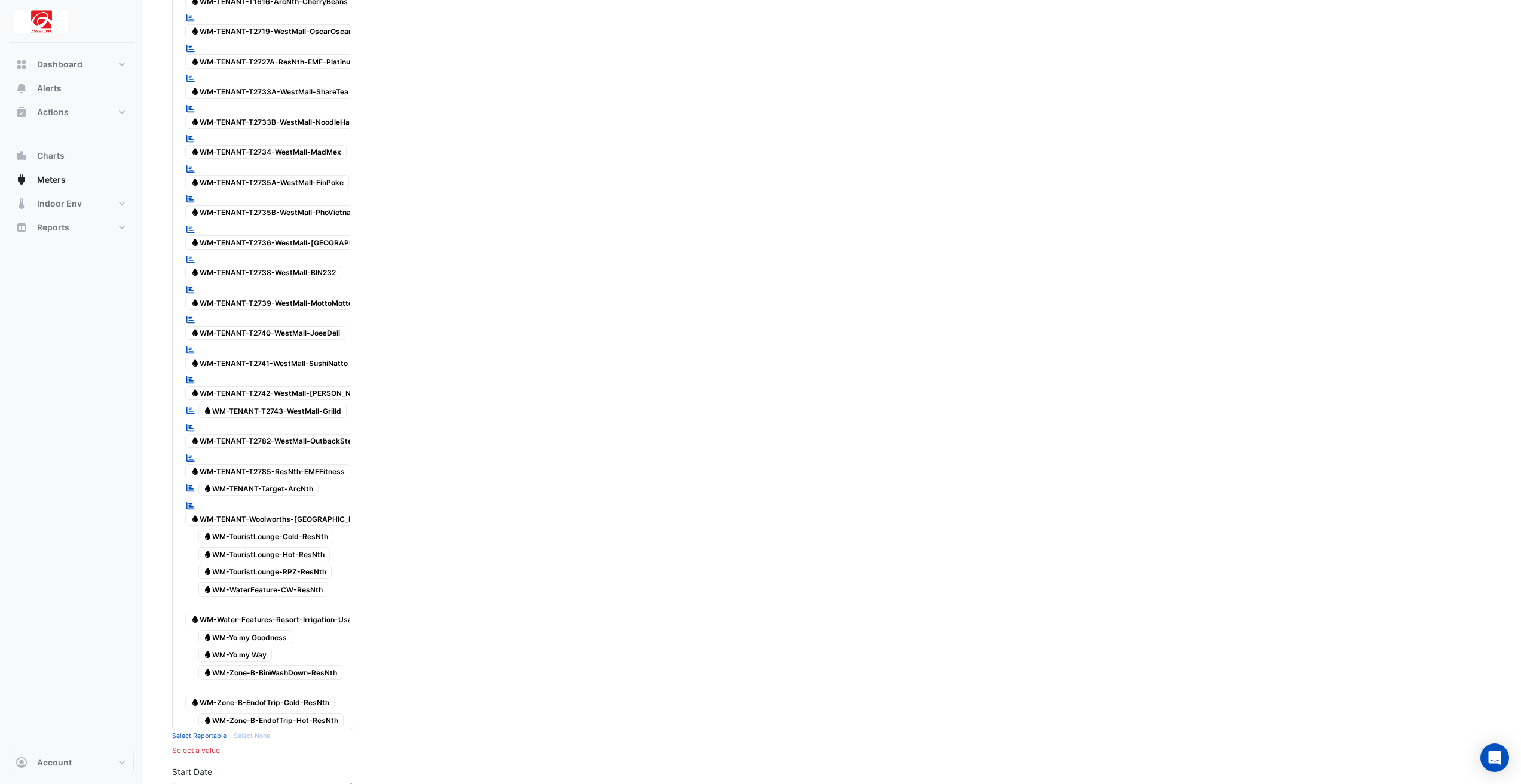
scroll to position [2856, 0]
